Goal: Task Accomplishment & Management: Manage account settings

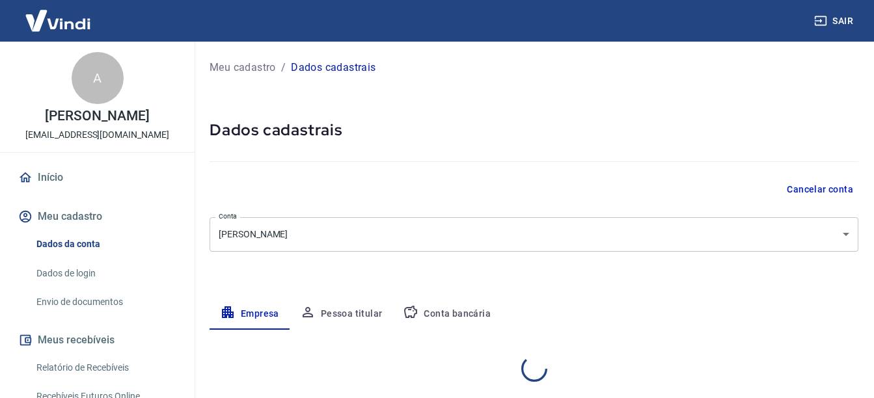
select select "PA"
select select "business"
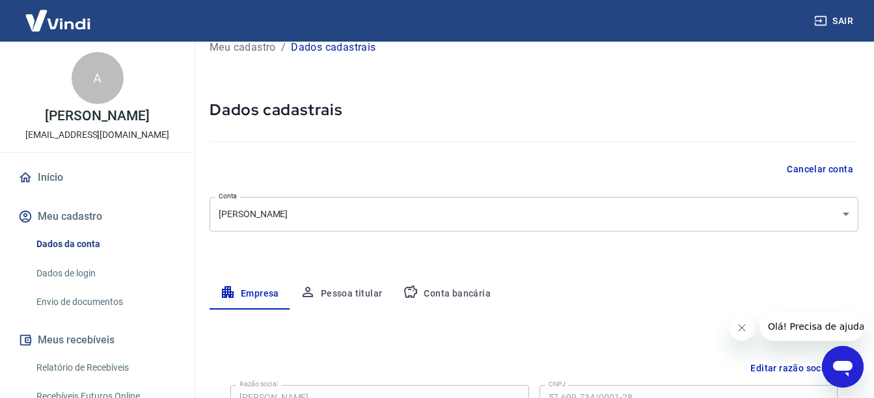
scroll to position [16, 0]
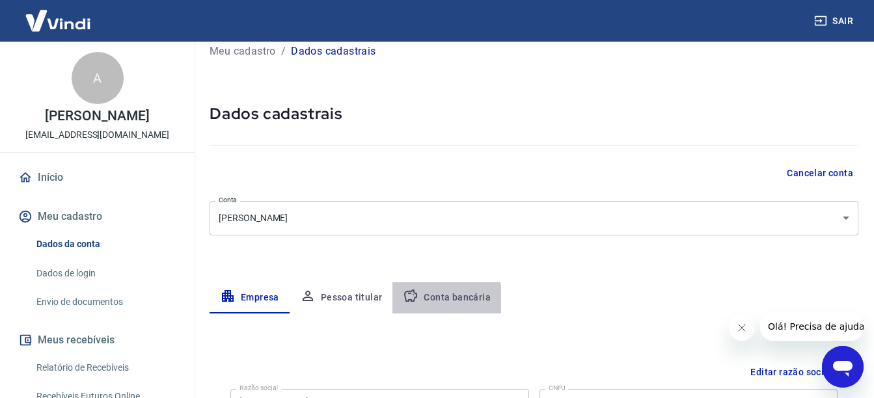
click at [423, 303] on button "Conta bancária" at bounding box center [446, 297] width 109 height 31
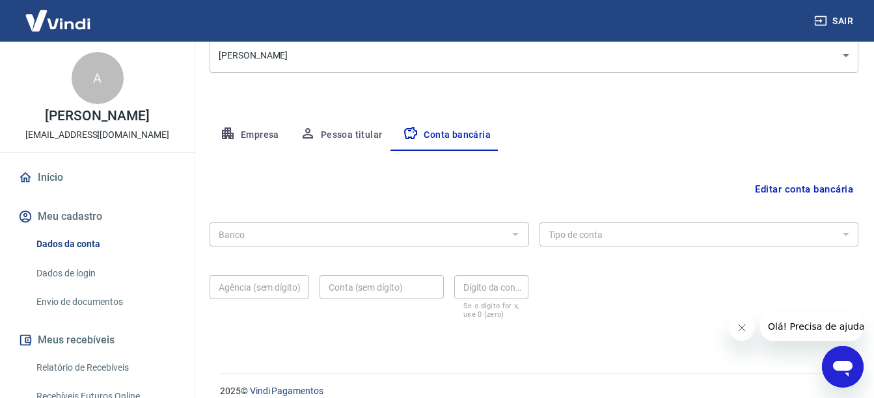
scroll to position [180, 0]
click at [508, 232] on div at bounding box center [514, 233] width 17 height 18
click at [842, 189] on button "Editar conta bancária" at bounding box center [803, 188] width 109 height 25
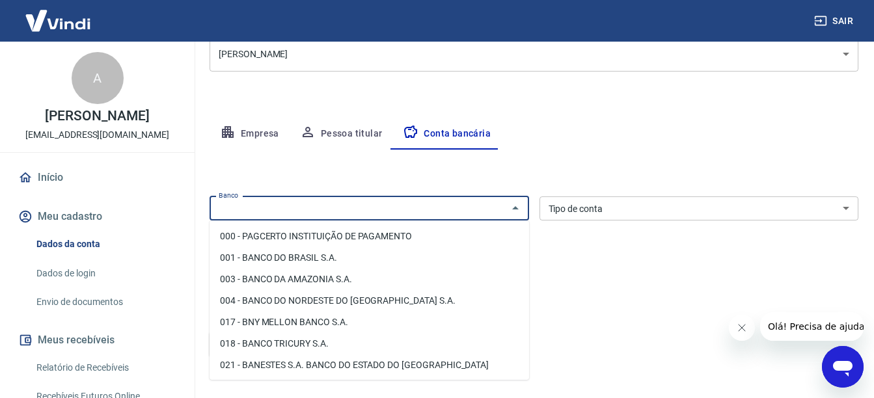
click at [451, 208] on input "Banco" at bounding box center [358, 208] width 290 height 16
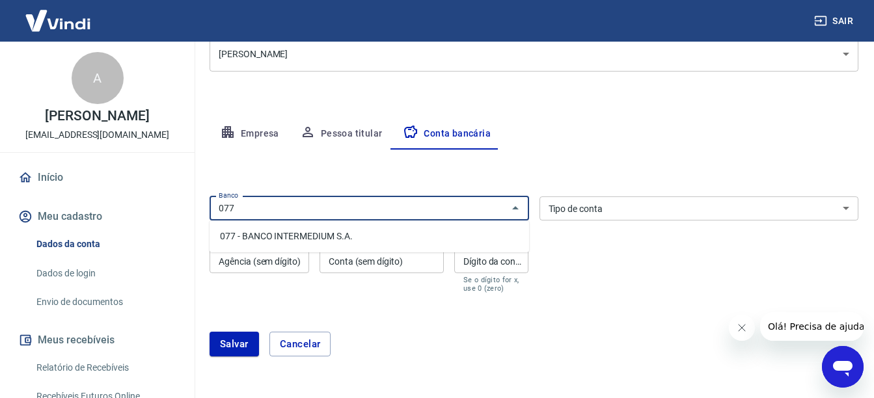
click at [446, 232] on li "077 - BANCO INTERMEDIUM S.A." at bounding box center [368, 236] width 319 height 21
type input "077 - BANCO INTERMEDIUM S.A."
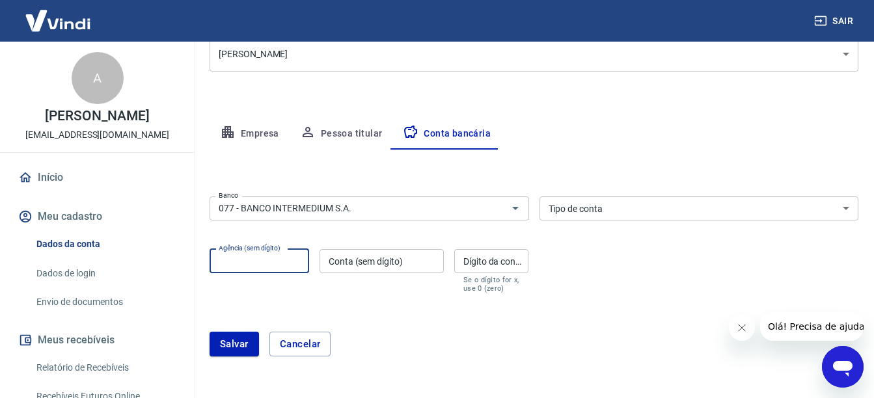
click at [245, 259] on input "Agência (sem dígito)" at bounding box center [259, 261] width 100 height 24
type input "0001"
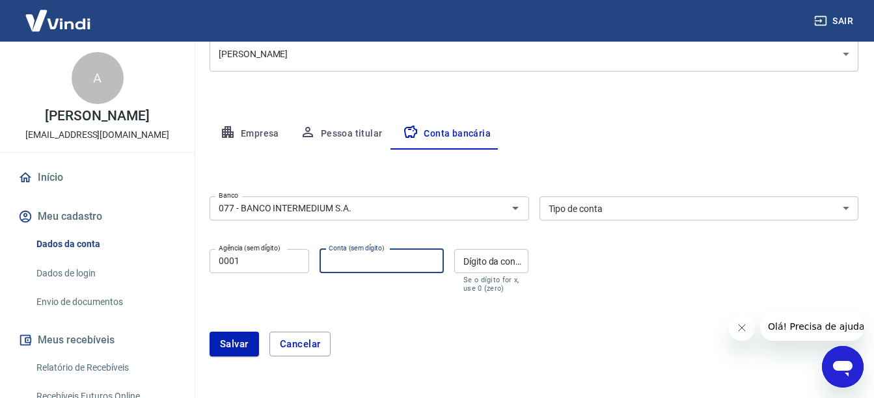
click at [349, 256] on input "Conta (sem dígito)" at bounding box center [381, 261] width 124 height 24
type input "0470361271"
click at [483, 261] on input "Dígito da conta" at bounding box center [491, 261] width 75 height 24
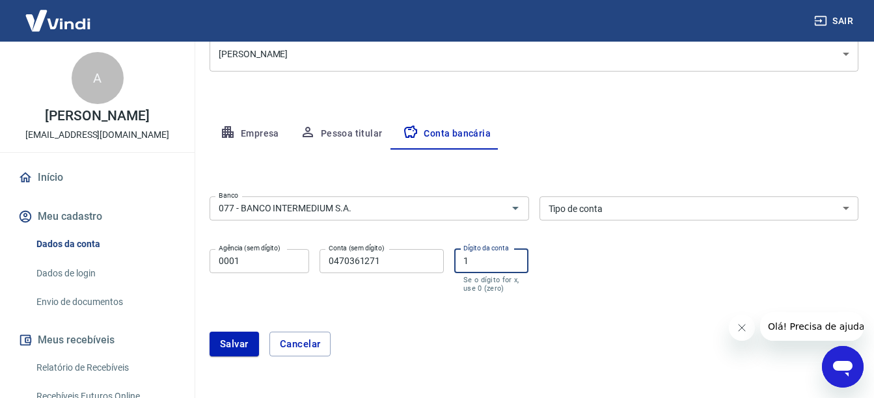
type input "1"
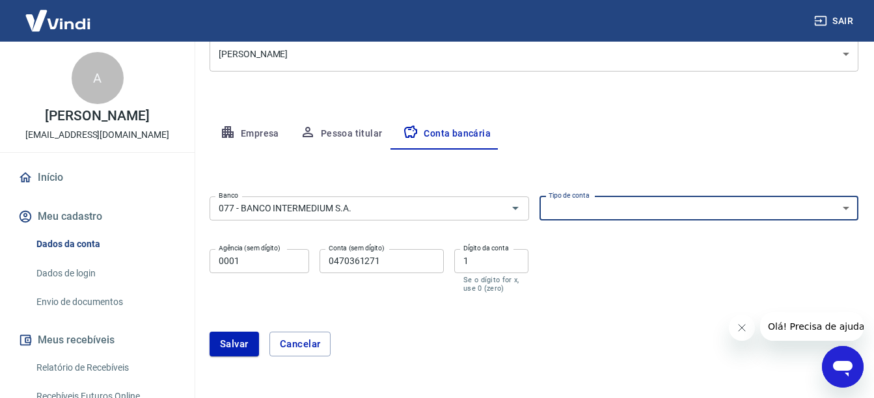
click at [651, 206] on select "Conta Corrente Conta Poupança" at bounding box center [698, 208] width 319 height 24
select select "1"
click at [539, 196] on select "Conta Corrente Conta Poupança" at bounding box center [698, 208] width 319 height 24
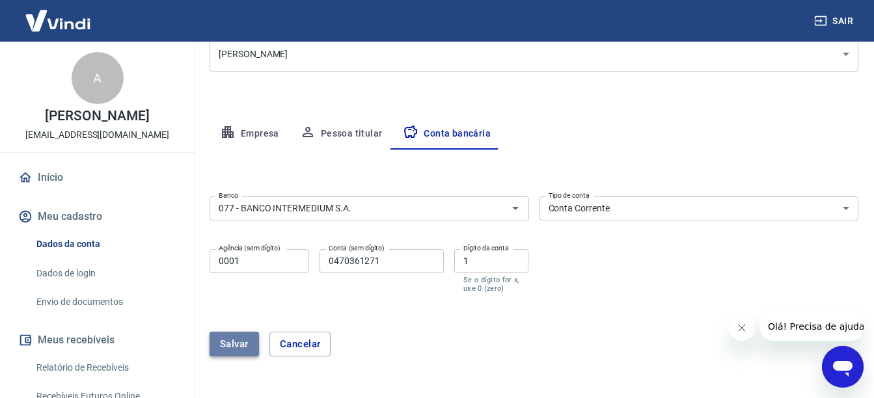
click at [236, 342] on button "Salvar" at bounding box center [233, 344] width 49 height 25
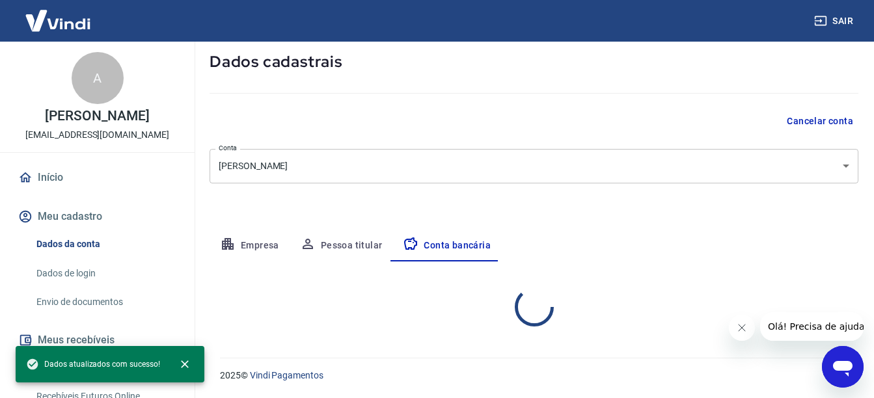
select select "1"
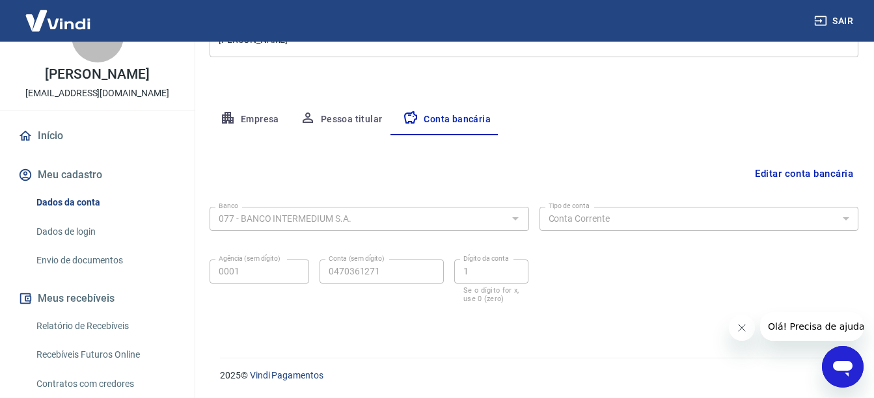
scroll to position [47, 0]
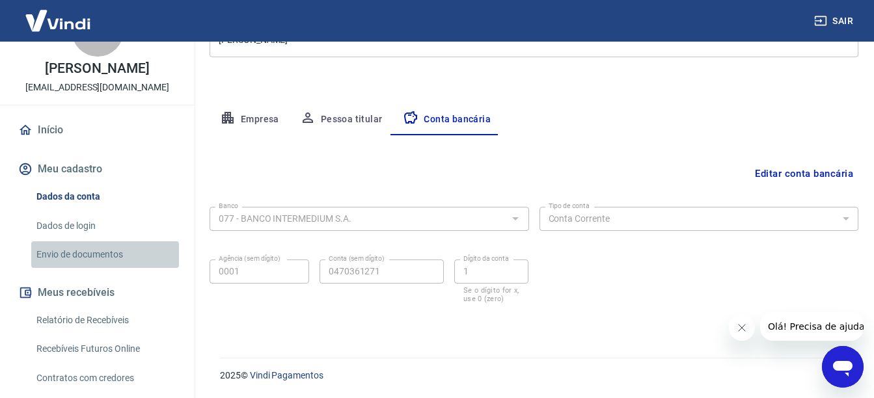
click at [105, 268] on link "Envio de documentos" at bounding box center [105, 254] width 148 height 27
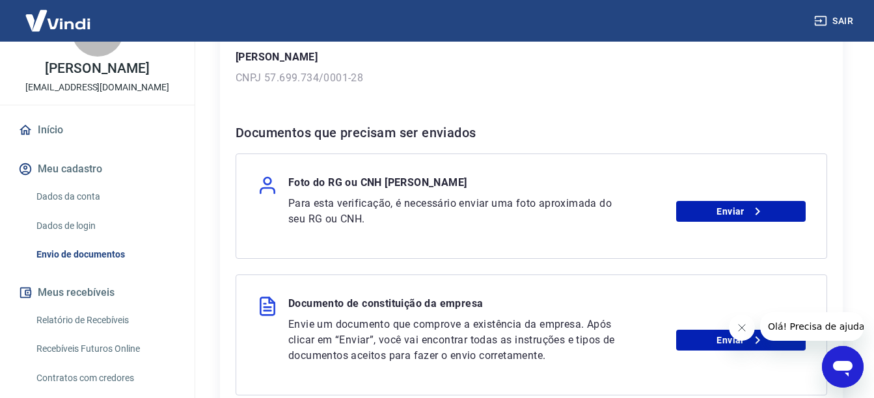
scroll to position [212, 0]
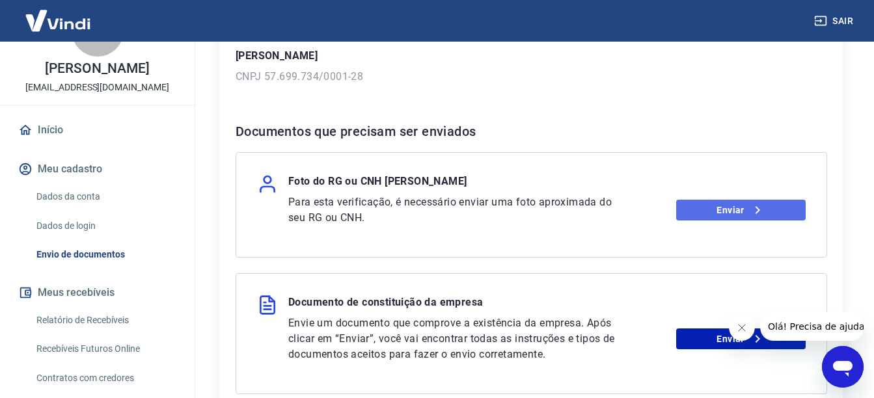
click at [764, 209] on icon at bounding box center [757, 210] width 16 height 16
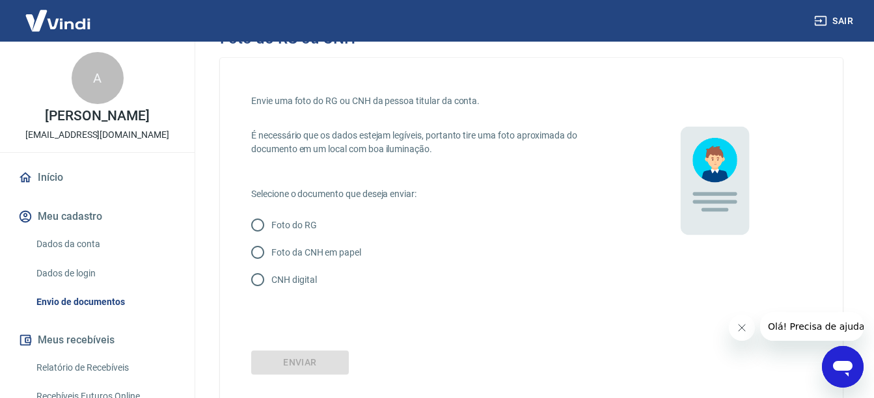
scroll to position [29, 0]
click at [261, 224] on input "Foto do RG" at bounding box center [257, 223] width 27 height 27
radio input "true"
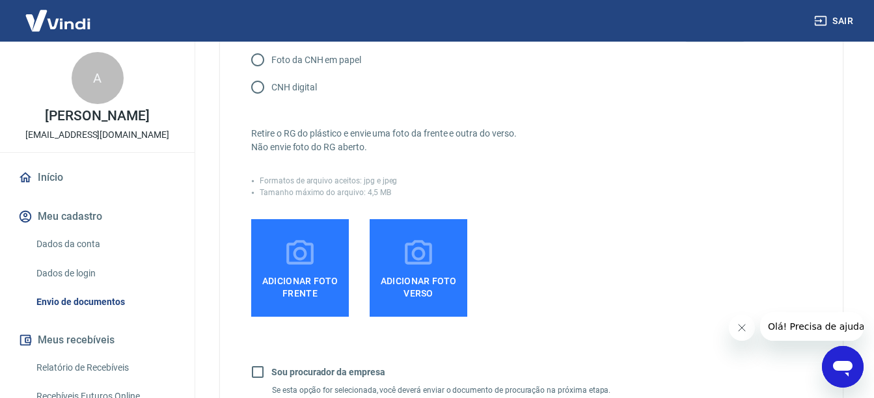
scroll to position [241, 0]
